Goal: Go to known website: Go to known website

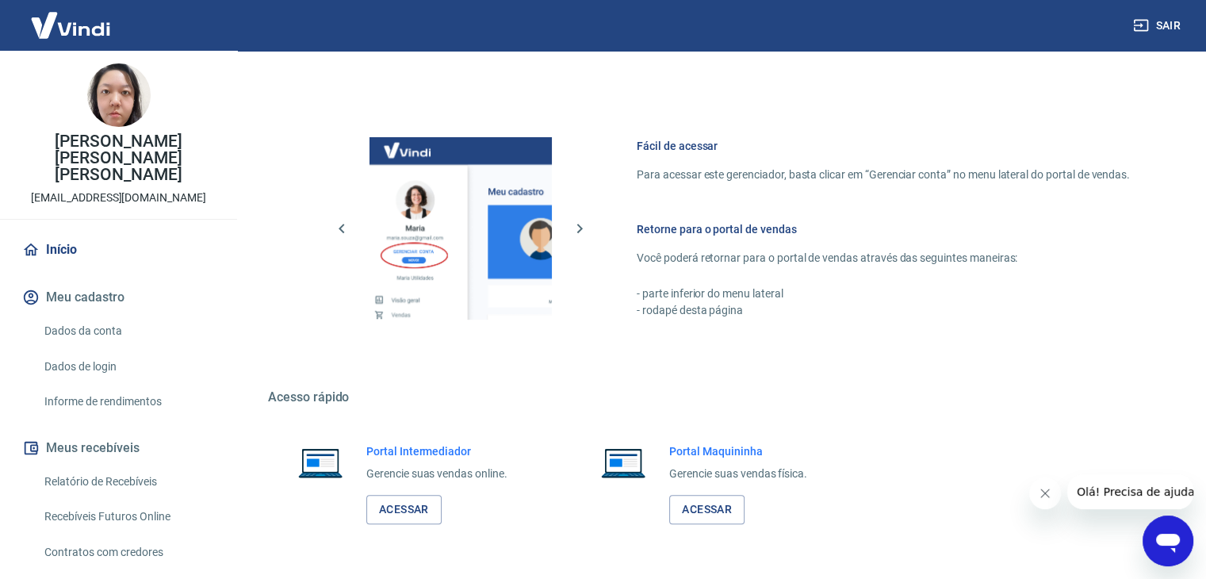
scroll to position [672, 0]
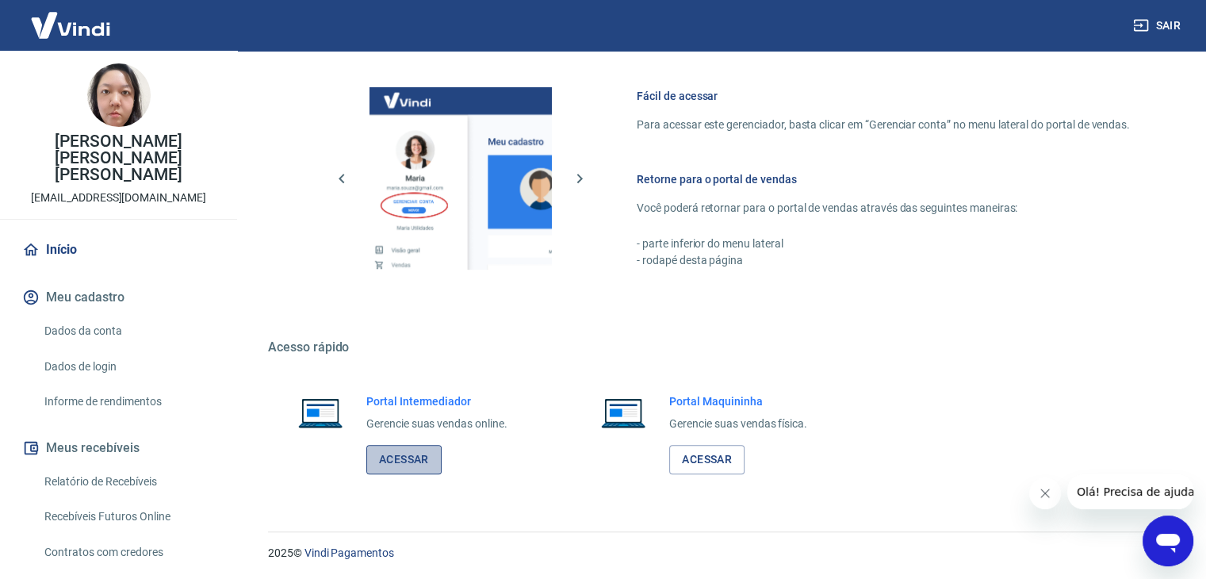
click at [411, 452] on link "Acessar" at bounding box center [403, 459] width 75 height 29
